Goal: Navigation & Orientation: Understand site structure

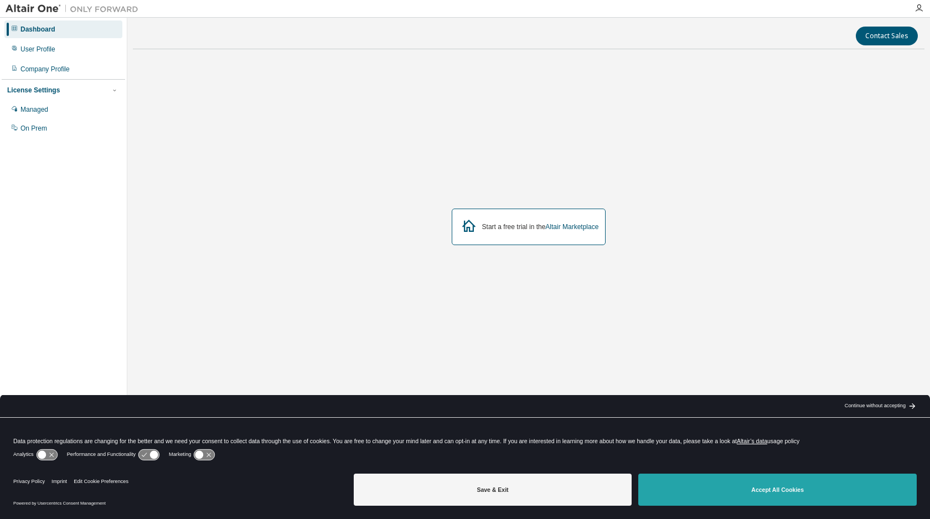
click at [743, 493] on button "Accept All Cookies" at bounding box center [777, 490] width 278 height 32
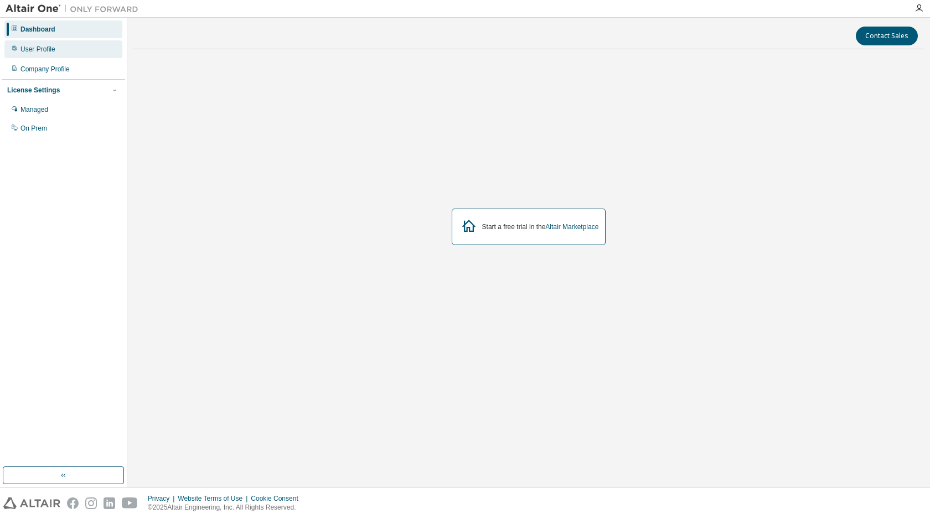
click at [39, 52] on div "User Profile" at bounding box center [37, 49] width 35 height 9
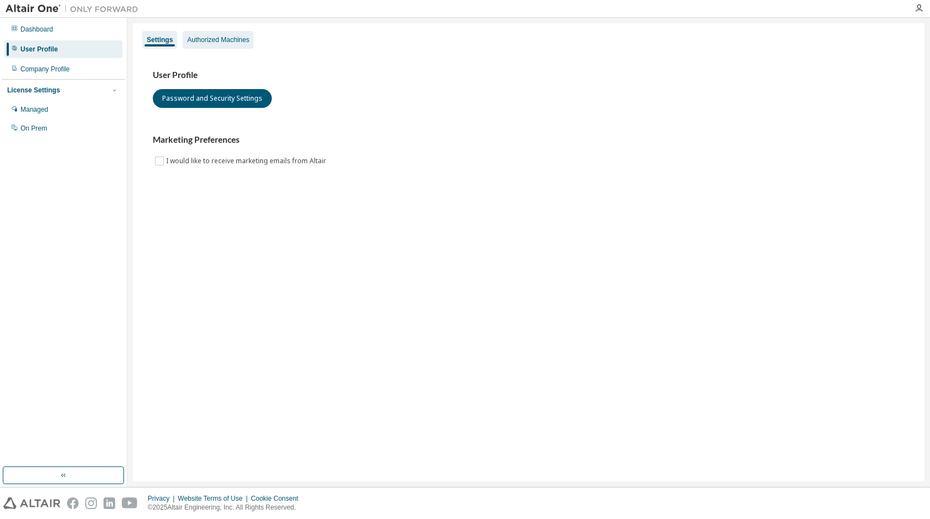
click at [218, 44] on div "Authorized Machines" at bounding box center [218, 39] width 62 height 9
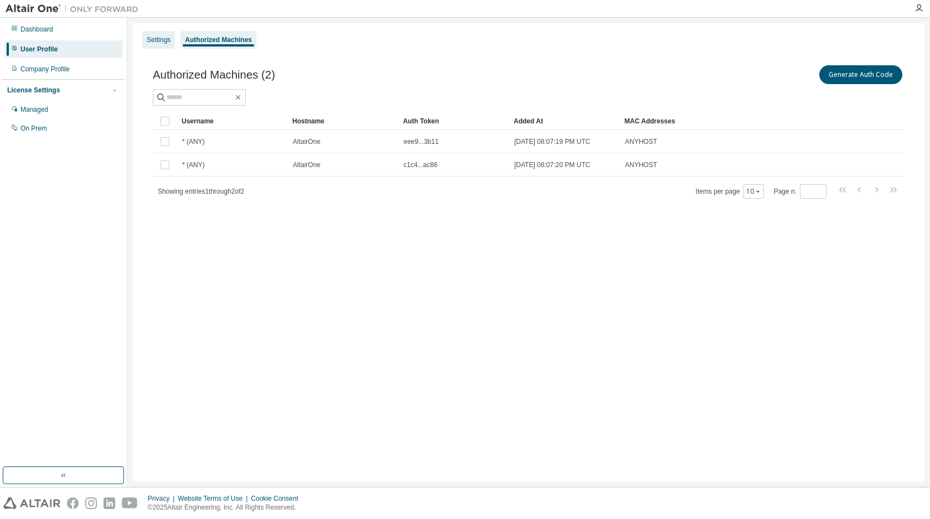
click at [160, 38] on div "Settings" at bounding box center [159, 39] width 24 height 9
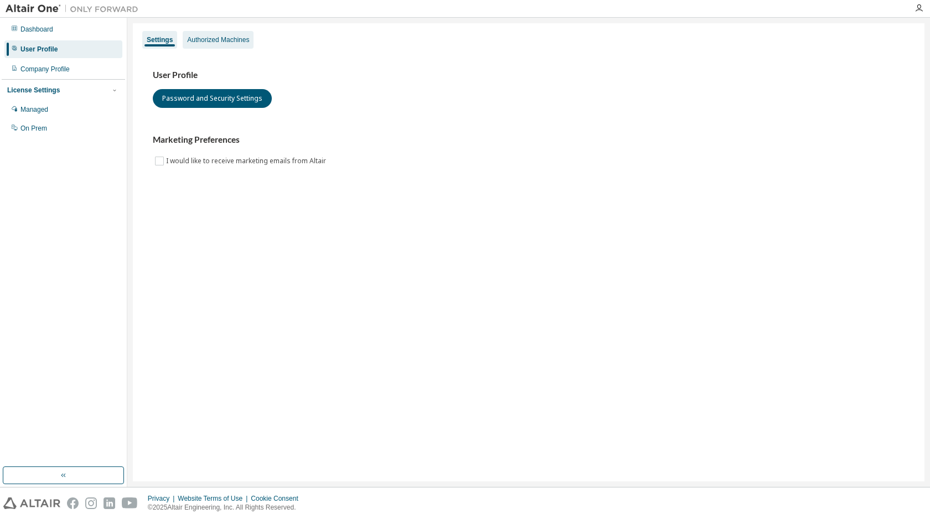
click at [212, 37] on div "Authorized Machines" at bounding box center [218, 39] width 62 height 9
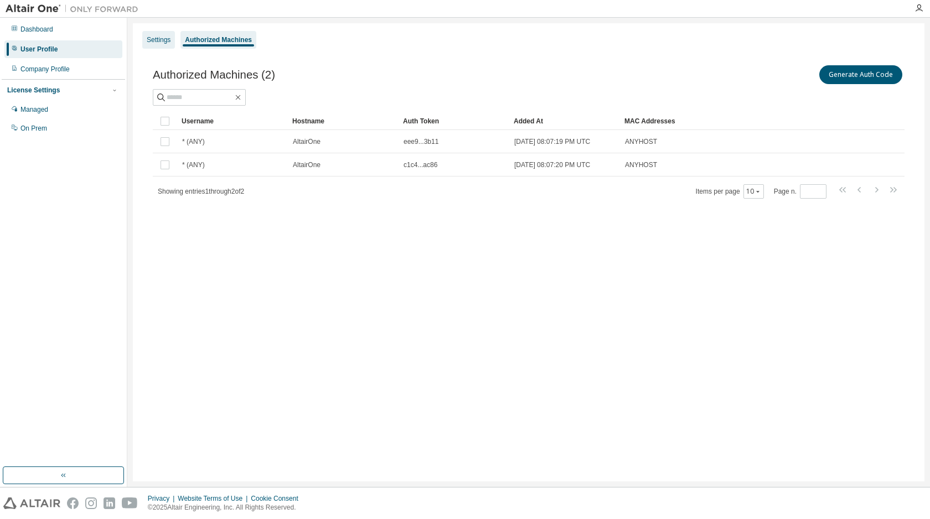
click at [157, 38] on div "Settings" at bounding box center [159, 39] width 24 height 9
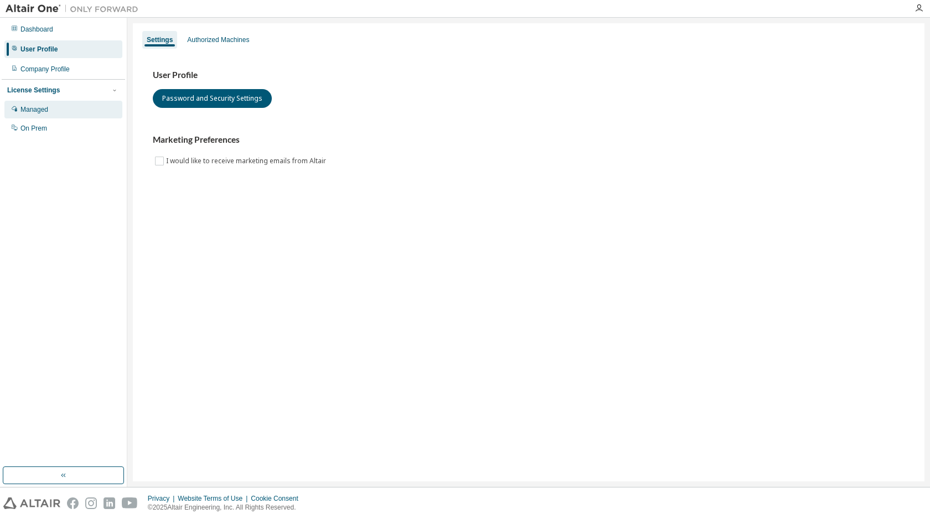
click at [51, 111] on div "Managed" at bounding box center [63, 110] width 118 height 18
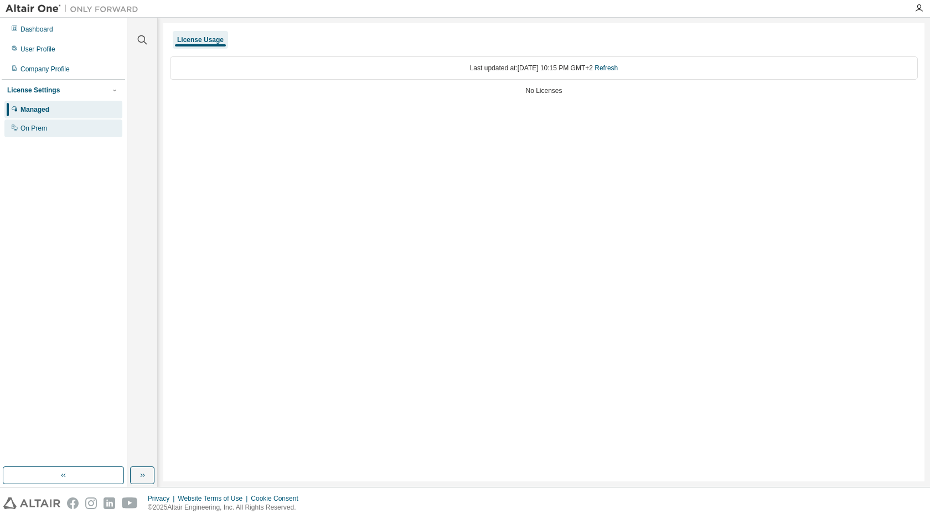
click at [45, 128] on div "On Prem" at bounding box center [33, 128] width 27 height 9
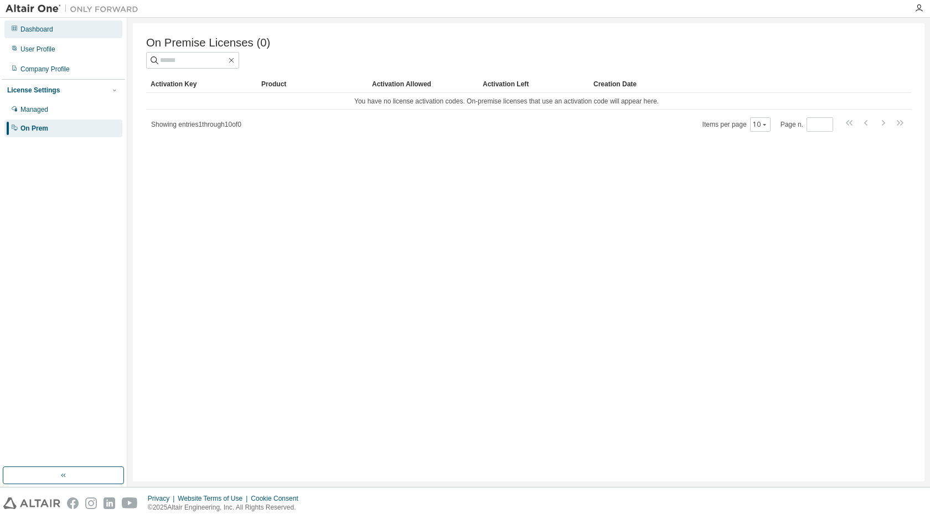
click at [39, 28] on div "Dashboard" at bounding box center [36, 29] width 33 height 9
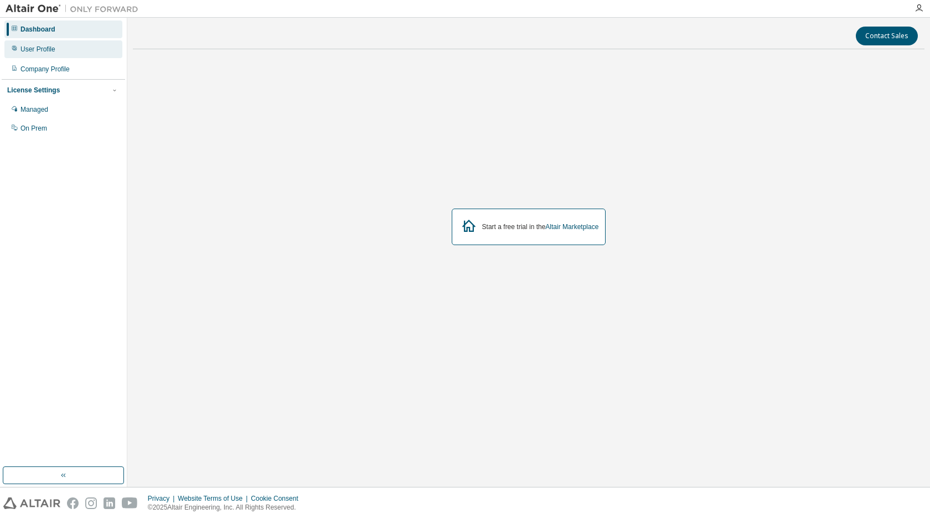
click at [44, 49] on div "User Profile" at bounding box center [37, 49] width 35 height 9
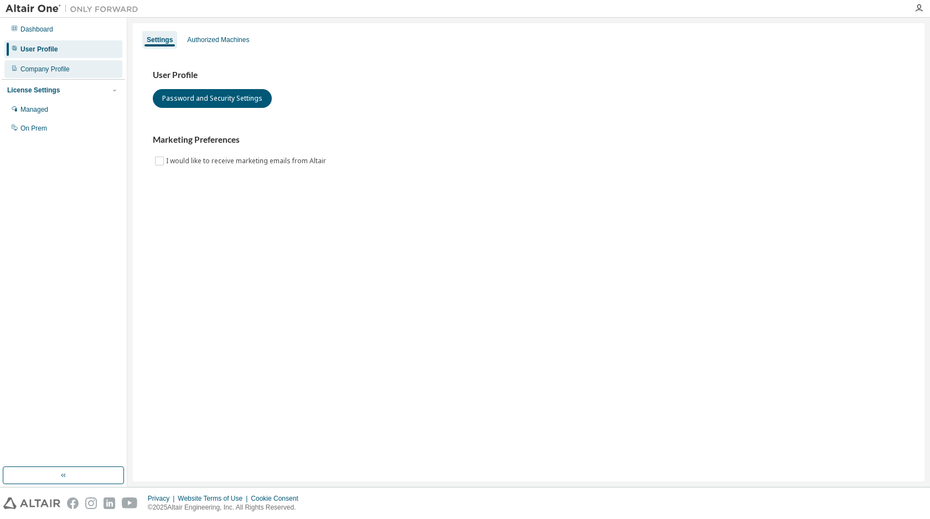
click at [58, 68] on div "Company Profile" at bounding box center [44, 69] width 49 height 9
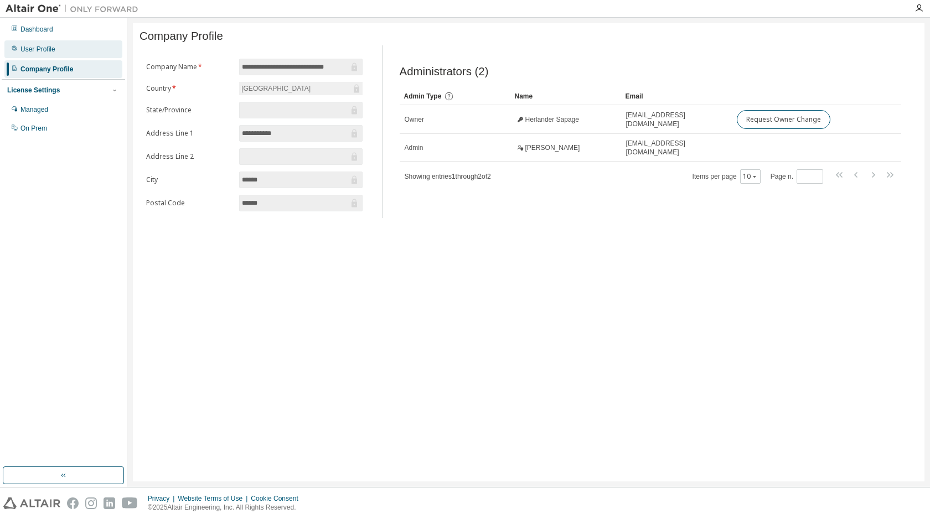
click at [34, 51] on div "User Profile" at bounding box center [37, 49] width 35 height 9
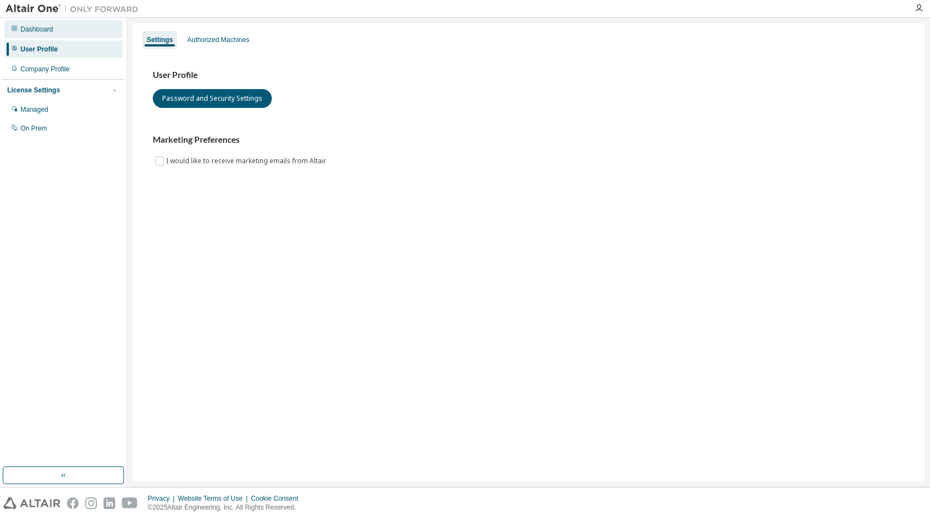
click at [28, 31] on div "Dashboard" at bounding box center [36, 29] width 33 height 9
